Goal: Task Accomplishment & Management: Complete application form

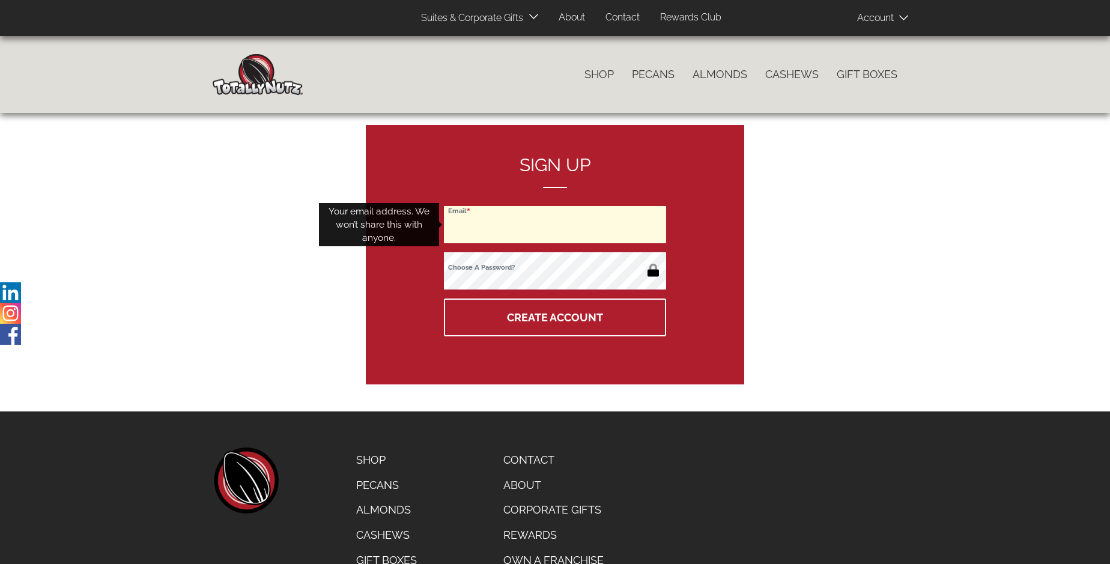
click at [555, 225] on input "Email" at bounding box center [555, 224] width 222 height 37
type input "[EMAIL_ADDRESS][DOMAIN_NAME]"
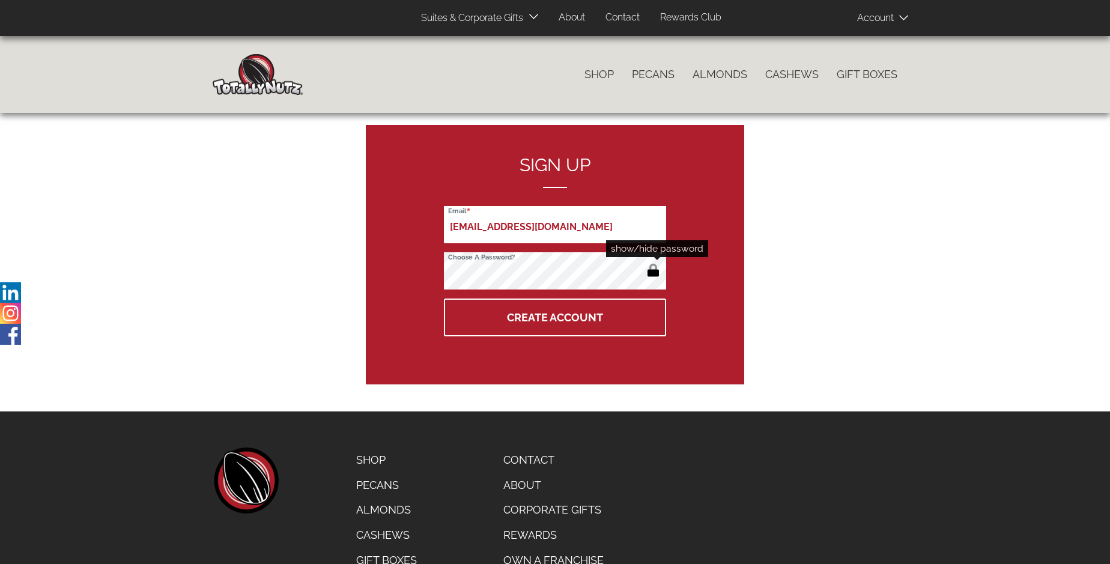
click at [653, 271] on button "button" at bounding box center [653, 271] width 20 height 19
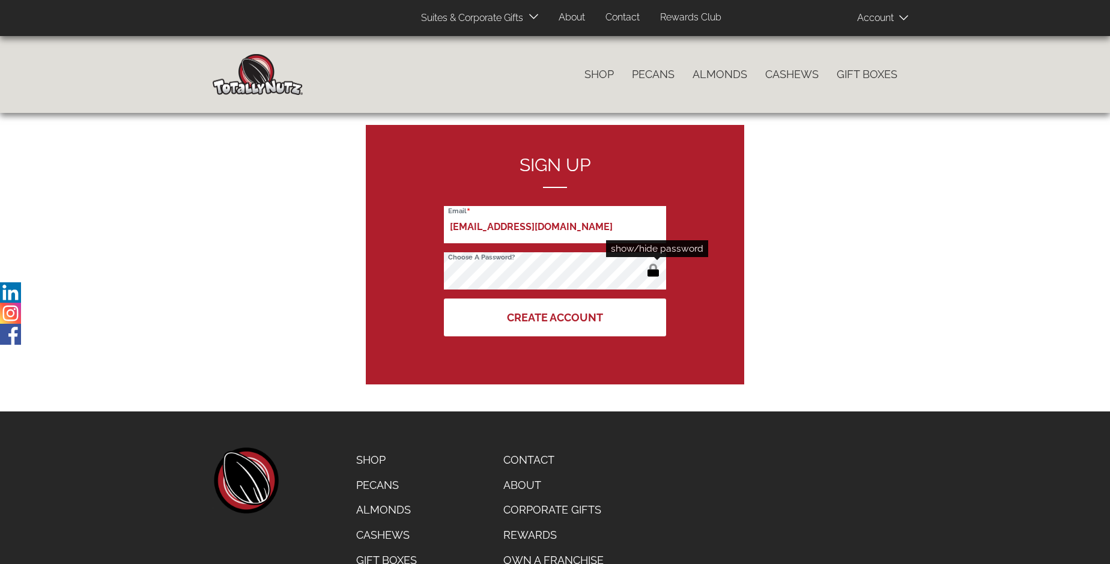
click at [555, 317] on button "Create Account" at bounding box center [555, 317] width 222 height 38
